Goal: Task Accomplishment & Management: Complete application form

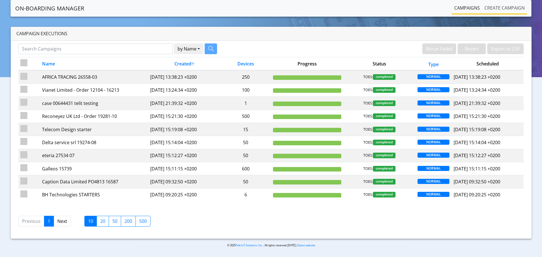
click at [497, 7] on link "Create campaign" at bounding box center [504, 7] width 45 height 11
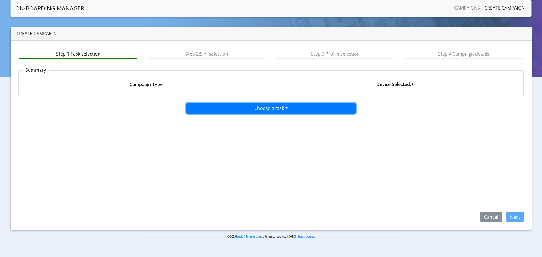
click at [241, 108] on button "Choose a task" at bounding box center [270, 108] width 169 height 11
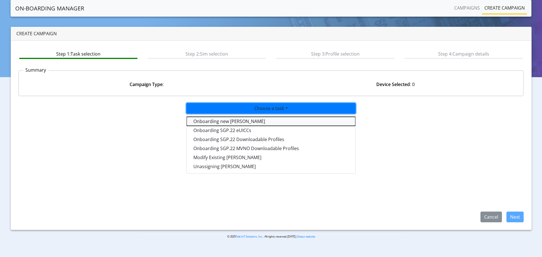
click at [224, 121] on tasktoes-dropdown "Onboarding new [PERSON_NAME]" at bounding box center [271, 121] width 169 height 9
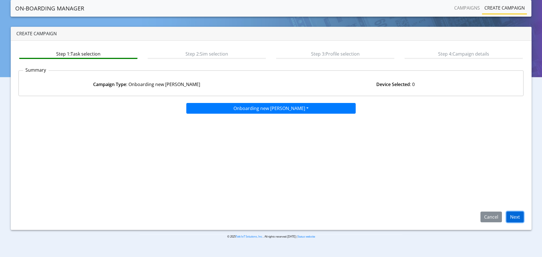
click at [514, 215] on button "Next" at bounding box center [515, 217] width 17 height 11
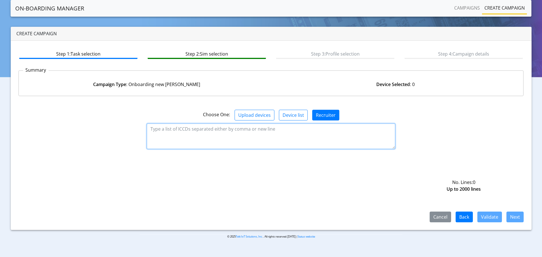
click at [170, 127] on textarea at bounding box center [271, 136] width 248 height 25
paste textarea "89358152000002046268"
type textarea "89358152000002046268"
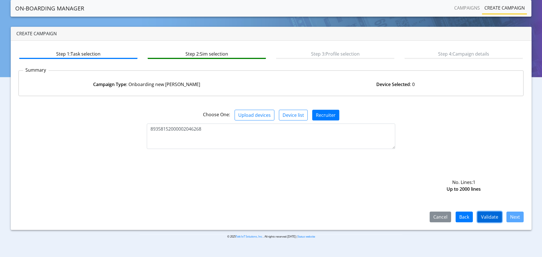
click at [493, 219] on button "Validate" at bounding box center [490, 217] width 25 height 11
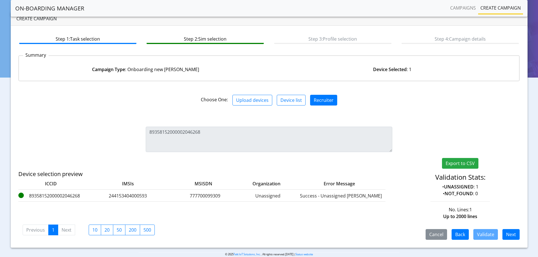
scroll to position [23, 0]
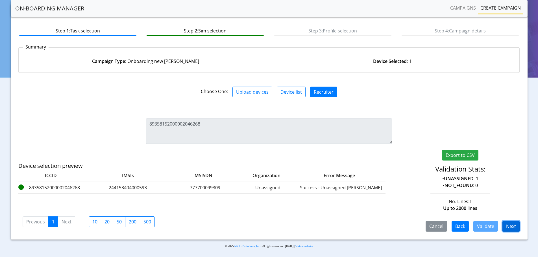
click at [510, 226] on button "Next" at bounding box center [510, 226] width 17 height 11
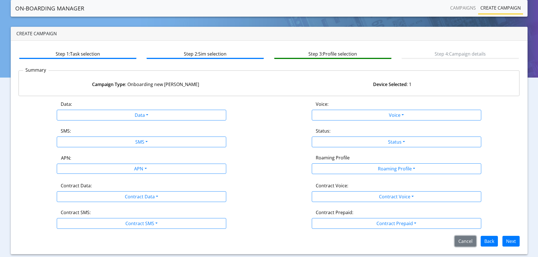
click at [463, 243] on button "Cancel" at bounding box center [465, 241] width 21 height 11
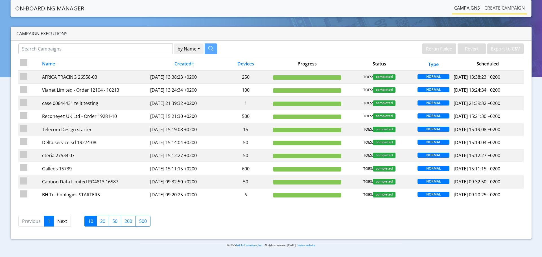
click at [490, 8] on link "Create campaign" at bounding box center [504, 7] width 45 height 11
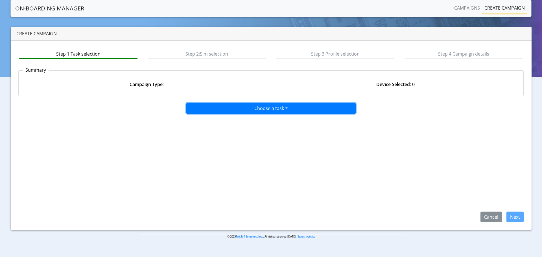
click at [246, 107] on button "Choose a task" at bounding box center [270, 108] width 169 height 11
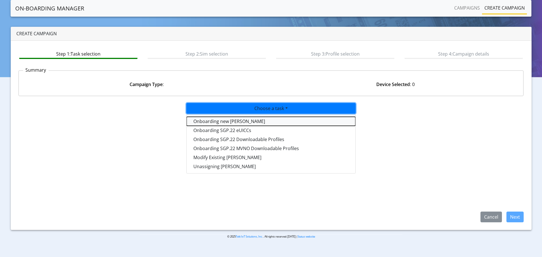
click at [226, 122] on tasktoes-dropdown "Onboarding new [PERSON_NAME]" at bounding box center [271, 121] width 169 height 9
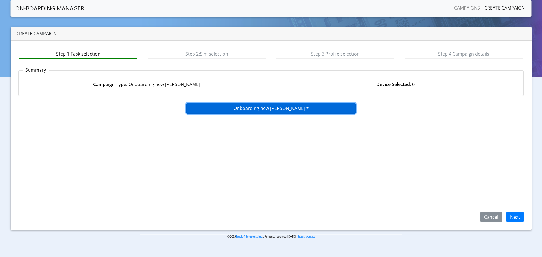
click at [233, 111] on button "Onboarding new [PERSON_NAME]" at bounding box center [270, 108] width 169 height 11
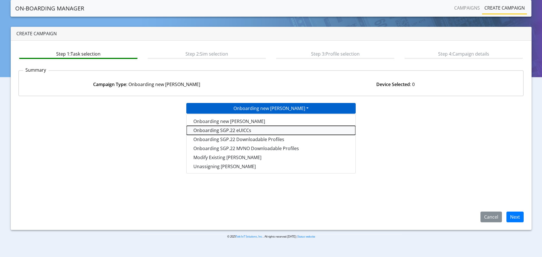
click at [225, 130] on tasksgp22eUICC-dropdown "Onboarding SGP.22 eUICCs" at bounding box center [271, 130] width 169 height 9
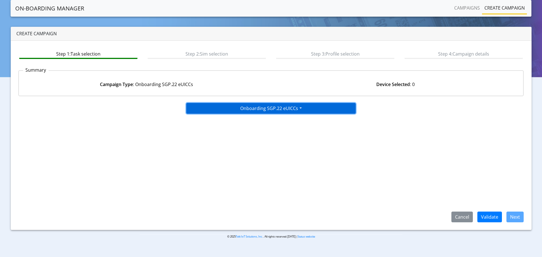
click at [237, 112] on button "Onboarding SGP.22 eUICCs" at bounding box center [270, 108] width 169 height 11
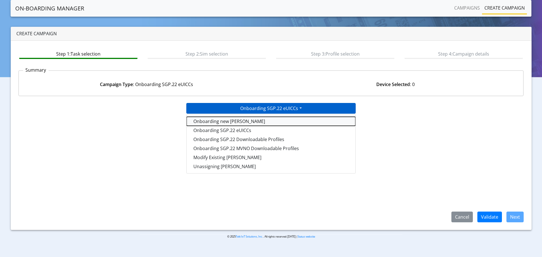
click at [229, 121] on tasktoes-dropdown "Onboarding new [PERSON_NAME]" at bounding box center [271, 121] width 169 height 9
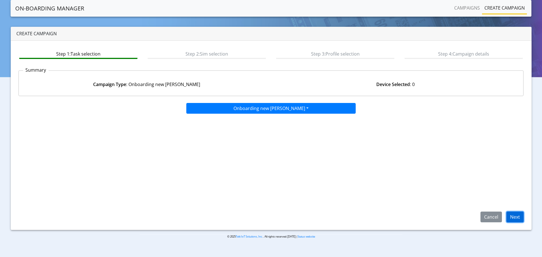
click at [517, 216] on button "Next" at bounding box center [515, 217] width 17 height 11
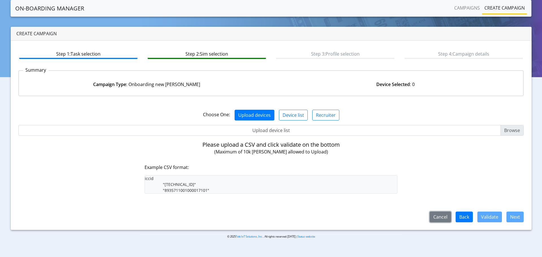
click at [443, 218] on button "Cancel" at bounding box center [440, 217] width 21 height 11
